Goal: Task Accomplishment & Management: Use online tool/utility

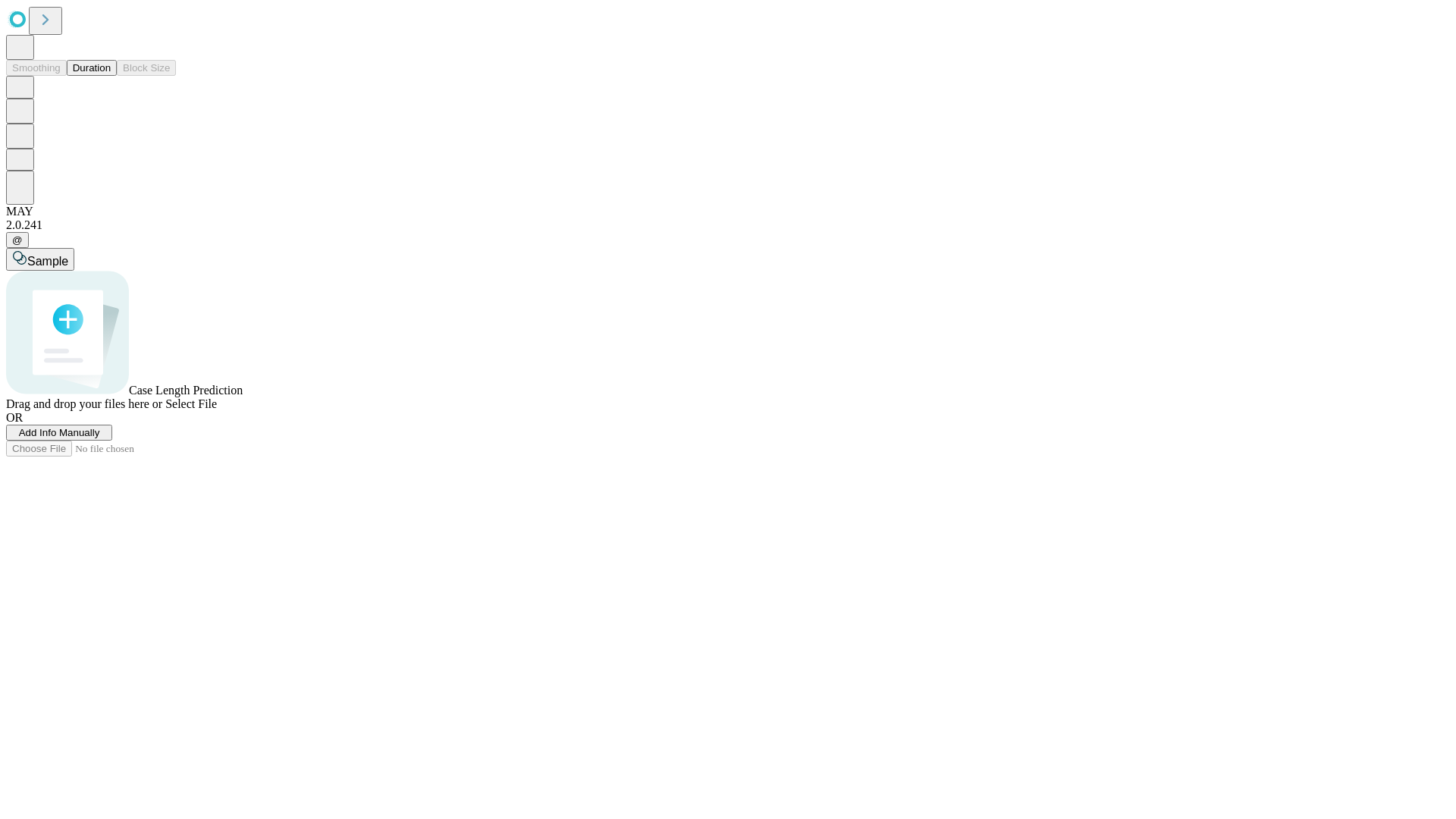
click at [111, 76] on button "Duration" at bounding box center [92, 67] width 50 height 16
click at [100, 438] on span "Add Info Manually" at bounding box center [60, 433] width 81 height 12
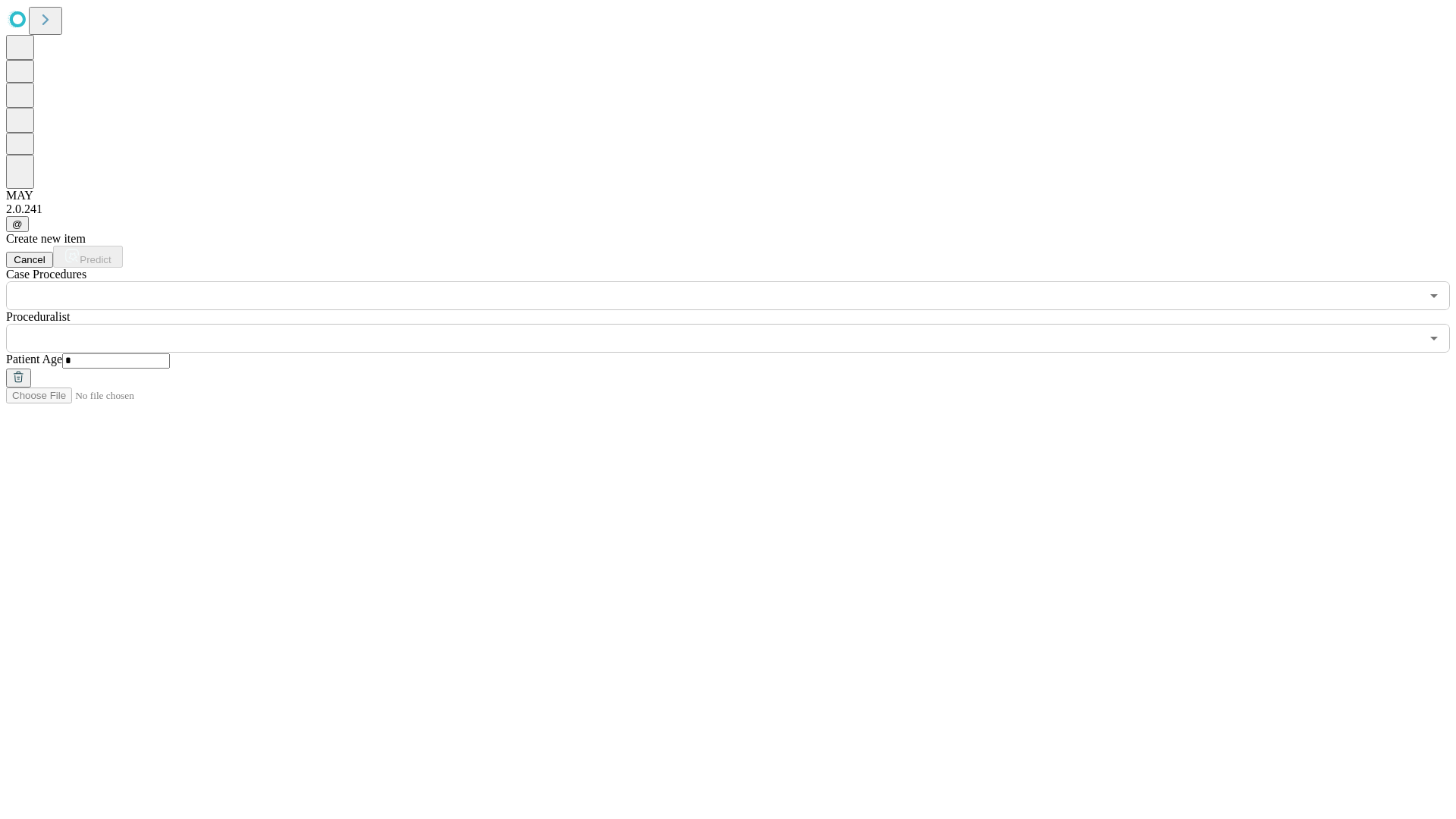
type input "*"
click at [738, 324] on input "text" at bounding box center [713, 338] width 1414 height 29
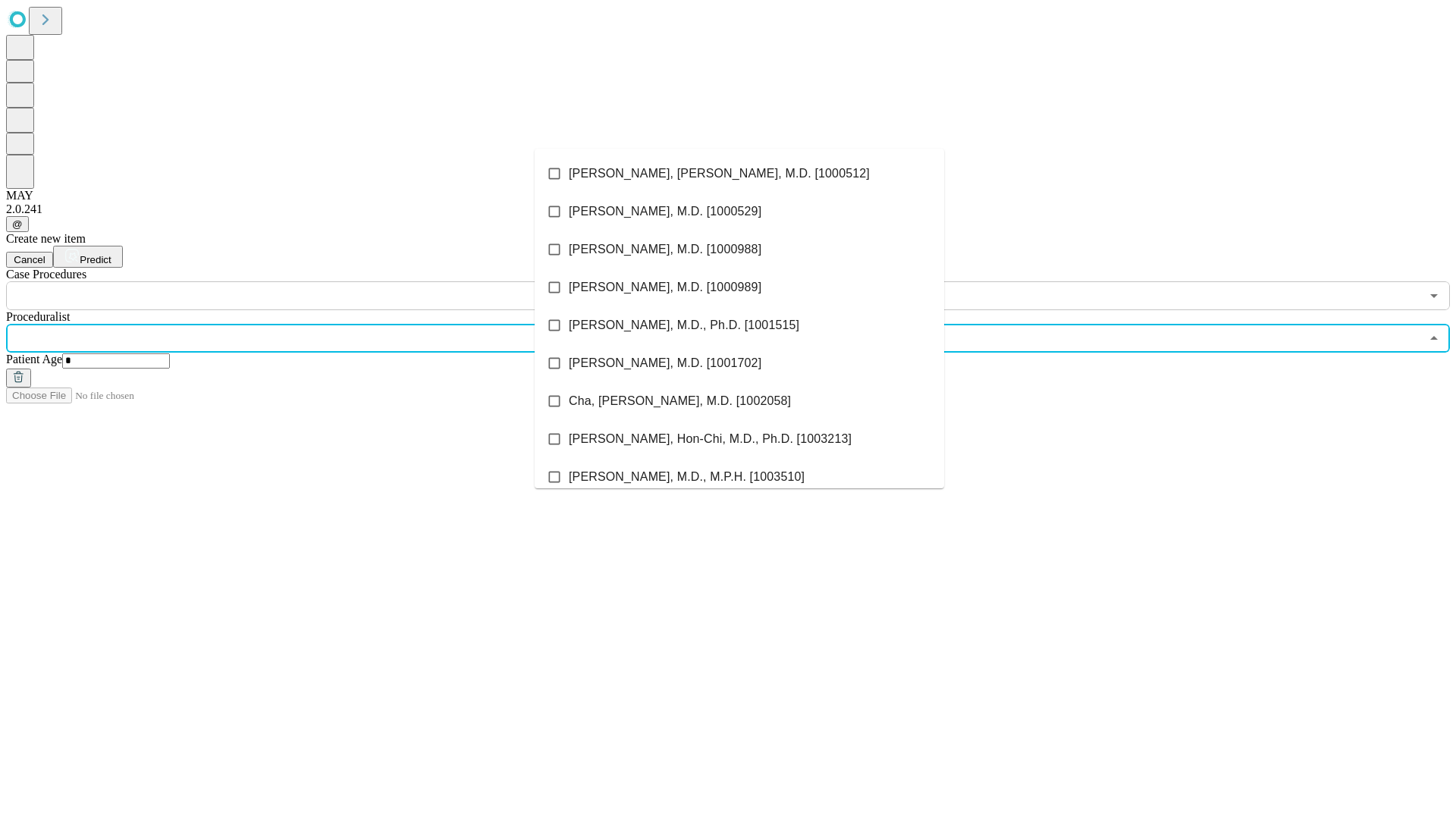
click at [739, 174] on li "[PERSON_NAME], [PERSON_NAME], M.D. [1000512]" at bounding box center [738, 174] width 409 height 38
click at [318, 281] on input "text" at bounding box center [713, 295] width 1414 height 29
